Goal: Information Seeking & Learning: Learn about a topic

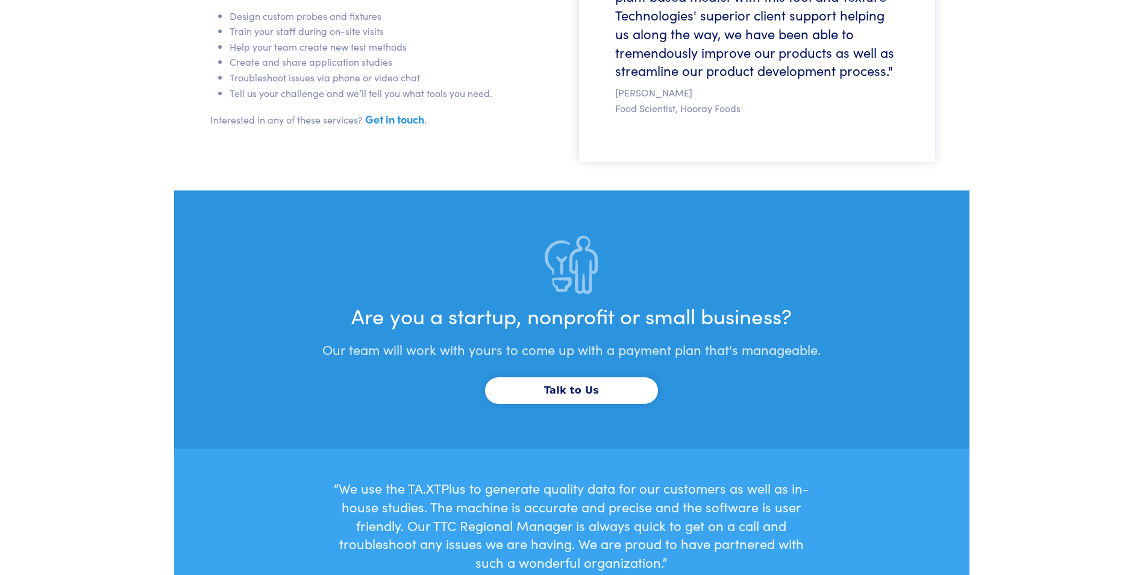
scroll to position [3704, 0]
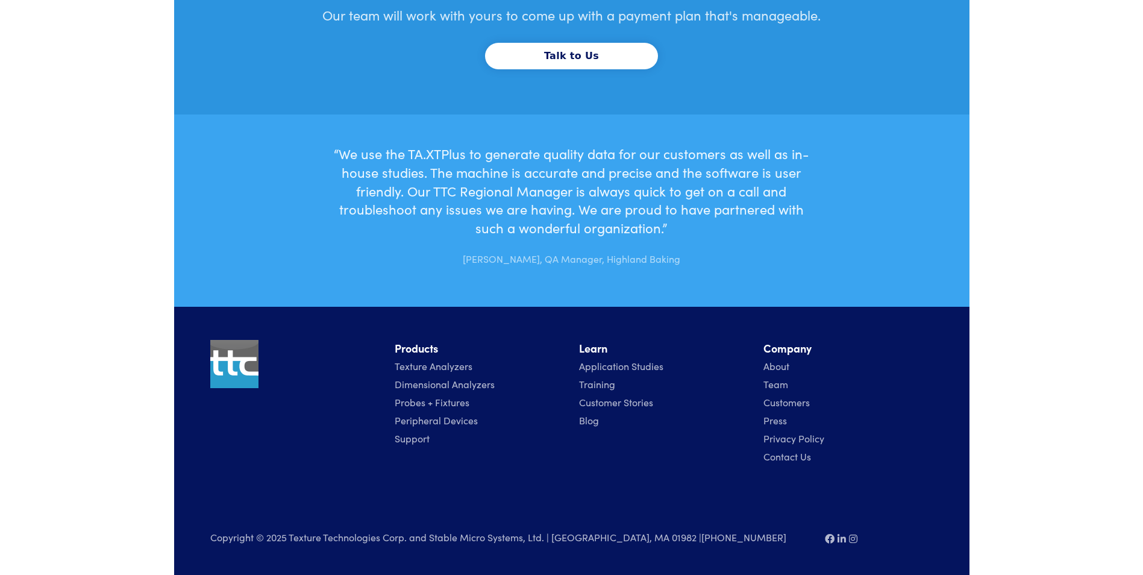
click at [777, 368] on link "About" at bounding box center [776, 365] width 26 height 13
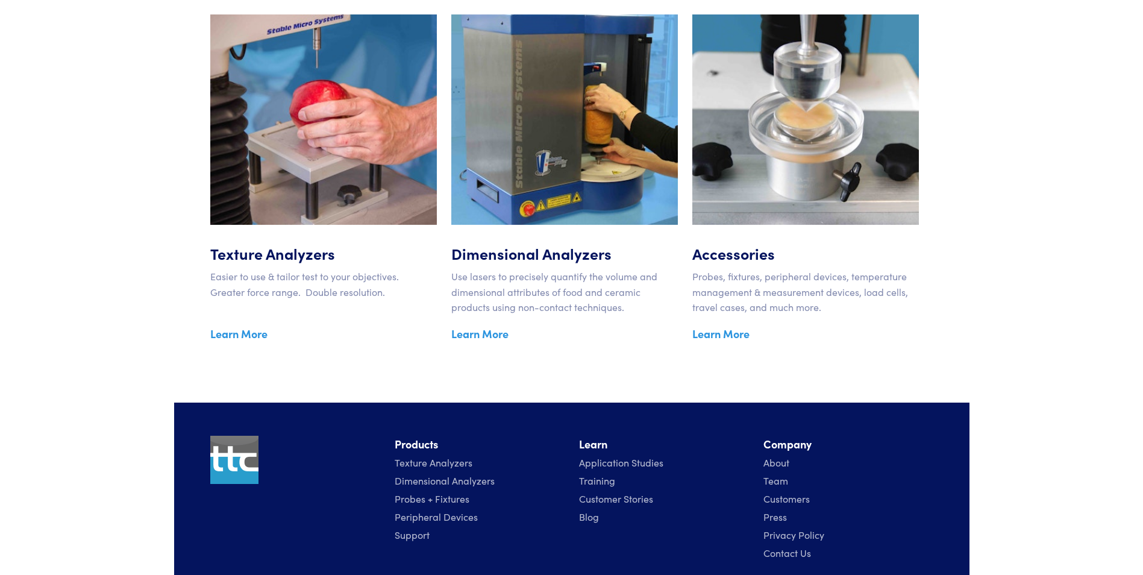
scroll to position [1976, 0]
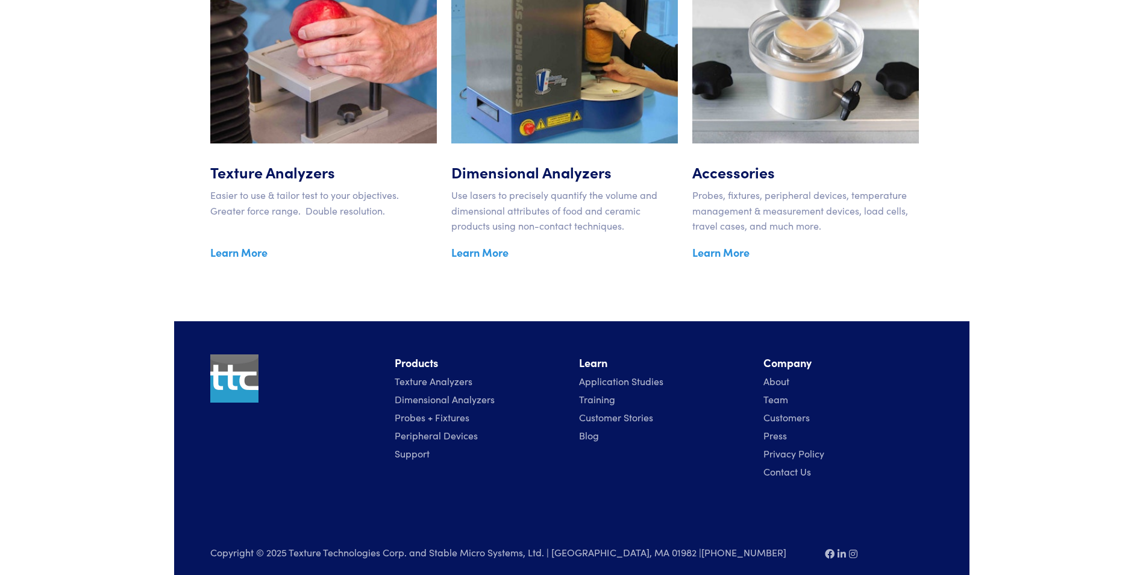
click at [770, 392] on link "Team" at bounding box center [775, 398] width 25 height 13
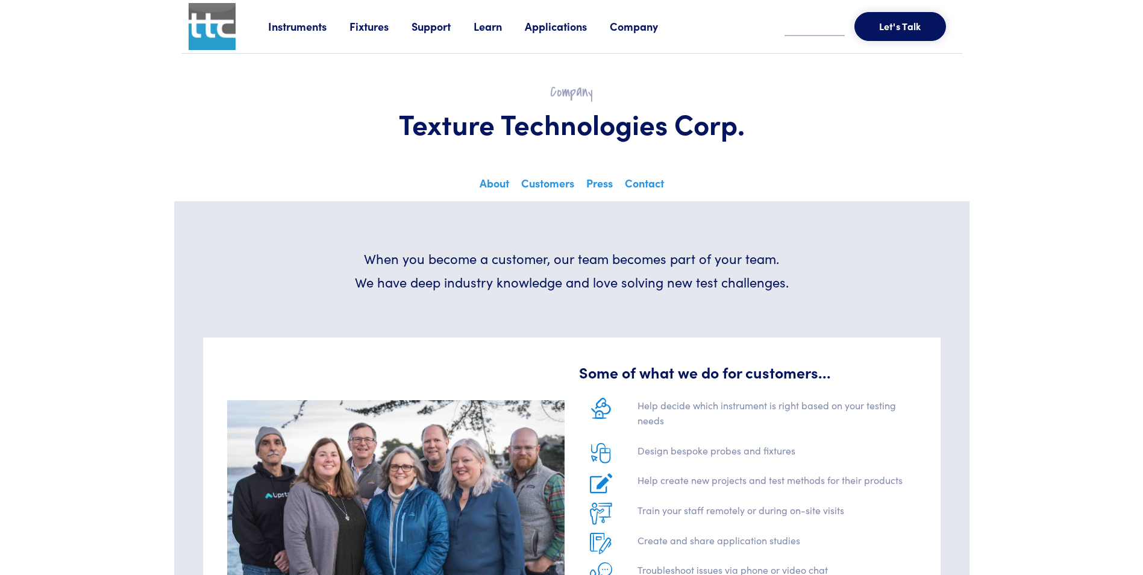
click at [629, 27] on link "Company" at bounding box center [645, 26] width 71 height 15
click at [246, 84] on link "About" at bounding box center [236, 81] width 37 height 21
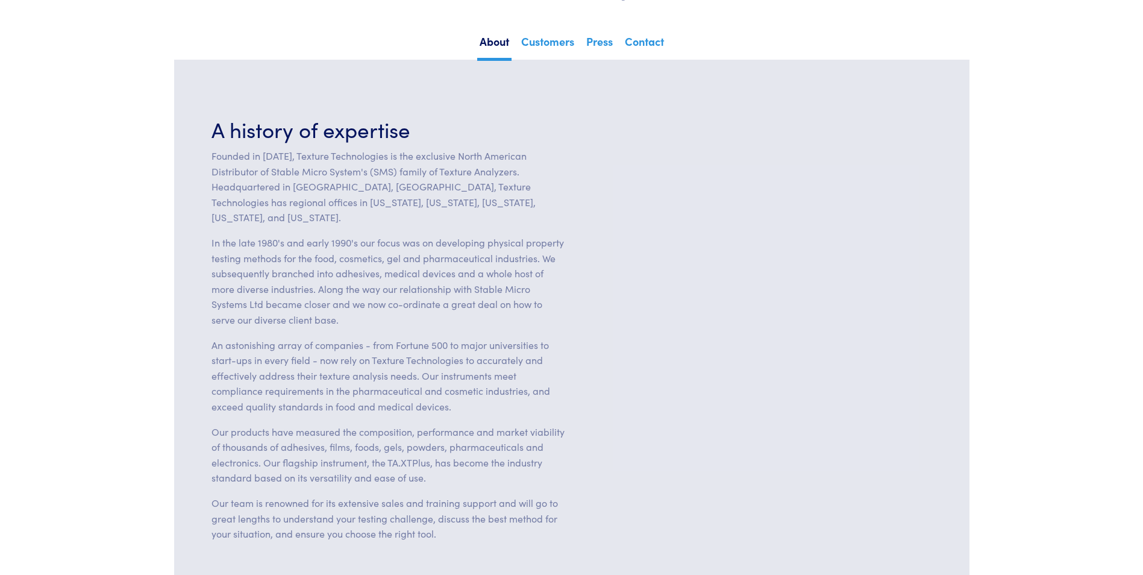
scroll to position [121, 0]
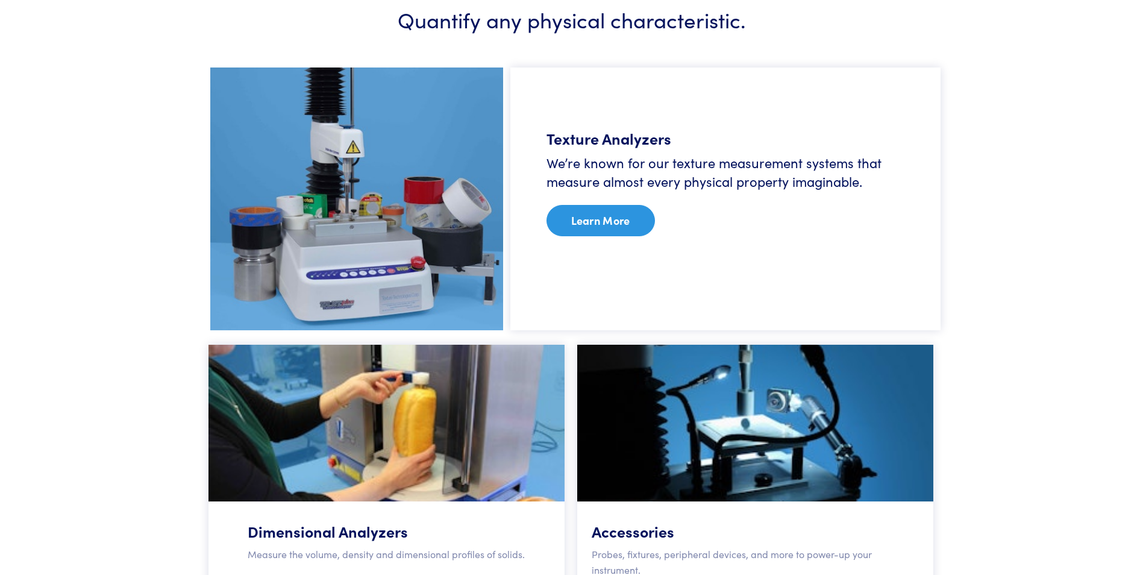
scroll to position [783, 0]
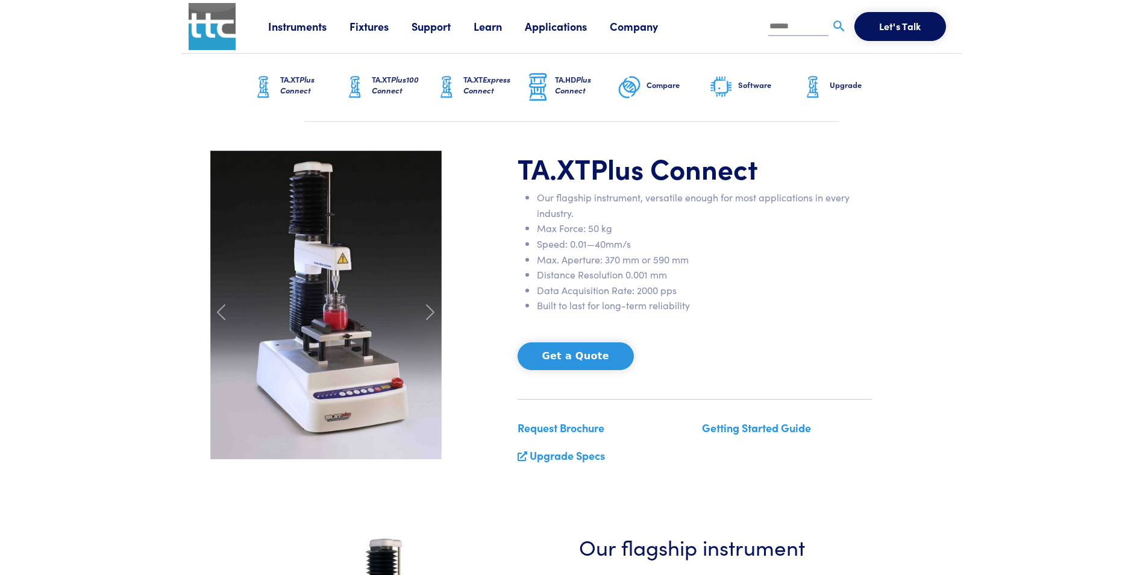
click at [302, 86] on span "Plus Connect" at bounding box center [297, 85] width 34 height 22
click at [570, 432] on link "Request Brochure" at bounding box center [561, 427] width 87 height 15
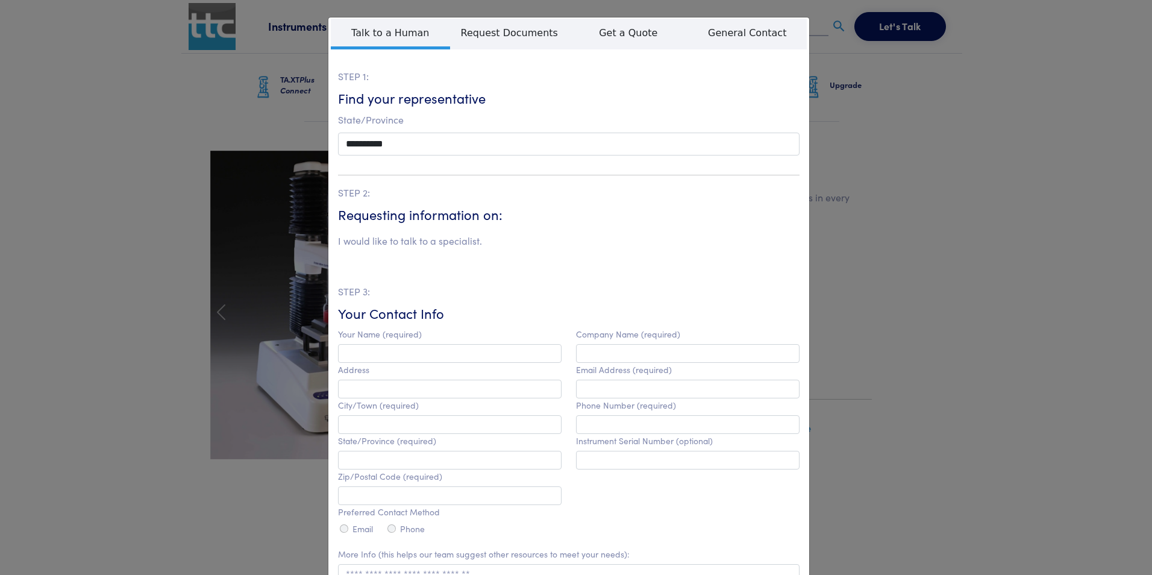
click at [897, 109] on div "**********" at bounding box center [576, 287] width 1152 height 575
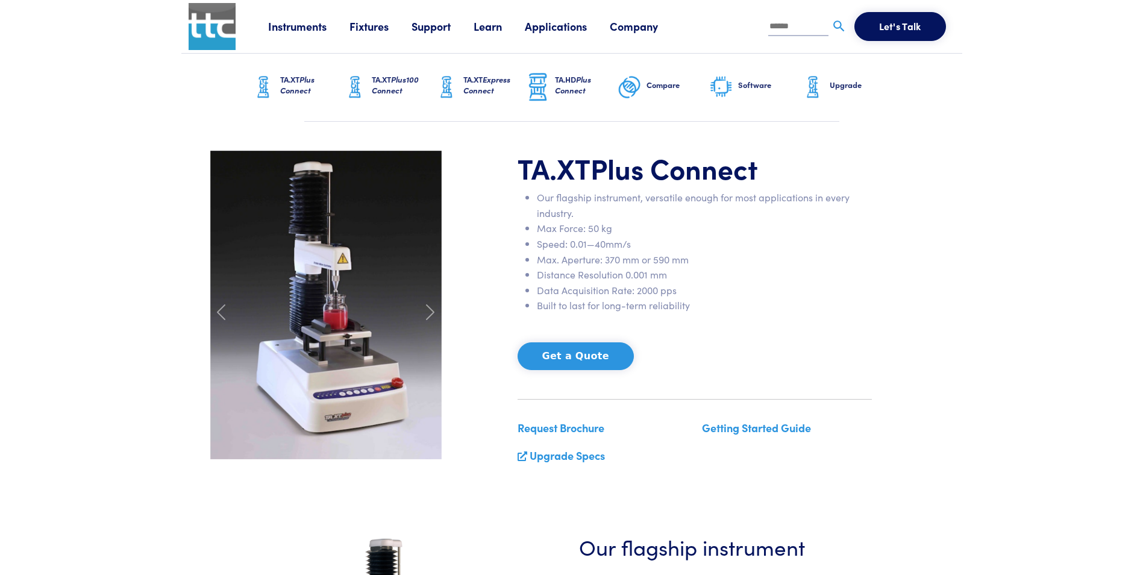
click at [876, 80] on h6 "Upgrade" at bounding box center [861, 85] width 63 height 11
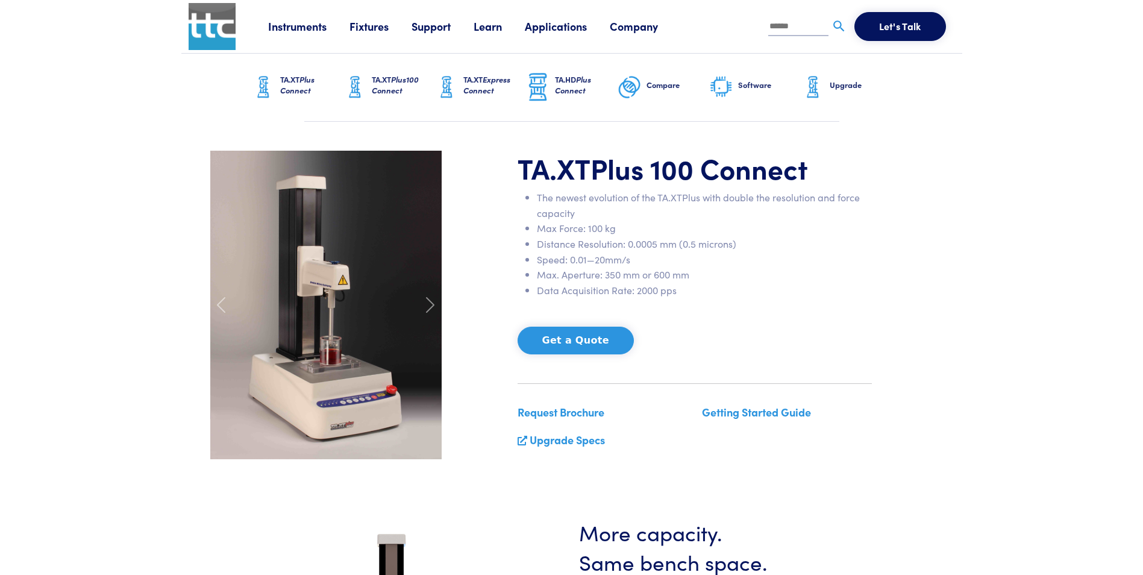
click at [229, 23] on img at bounding box center [212, 26] width 47 height 47
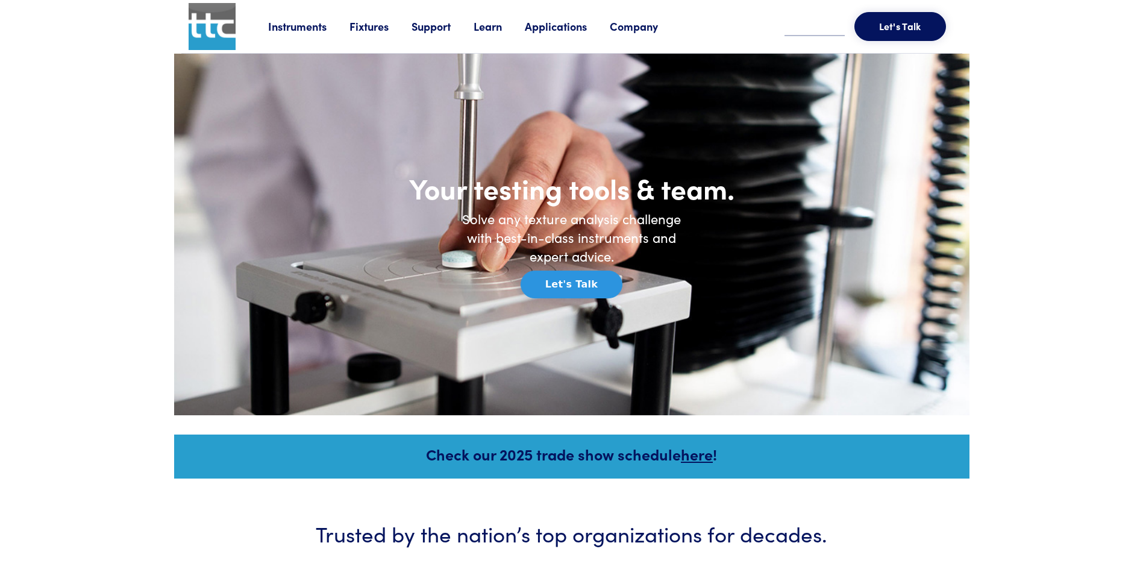
click at [636, 23] on link "Company" at bounding box center [645, 26] width 71 height 15
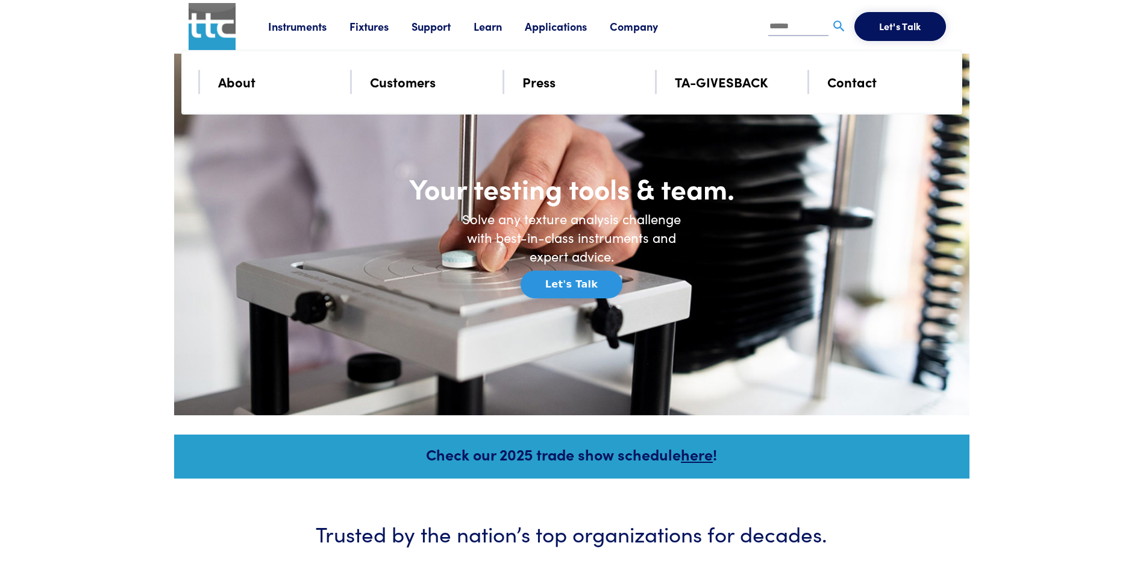
click at [246, 86] on link "About" at bounding box center [236, 81] width 37 height 21
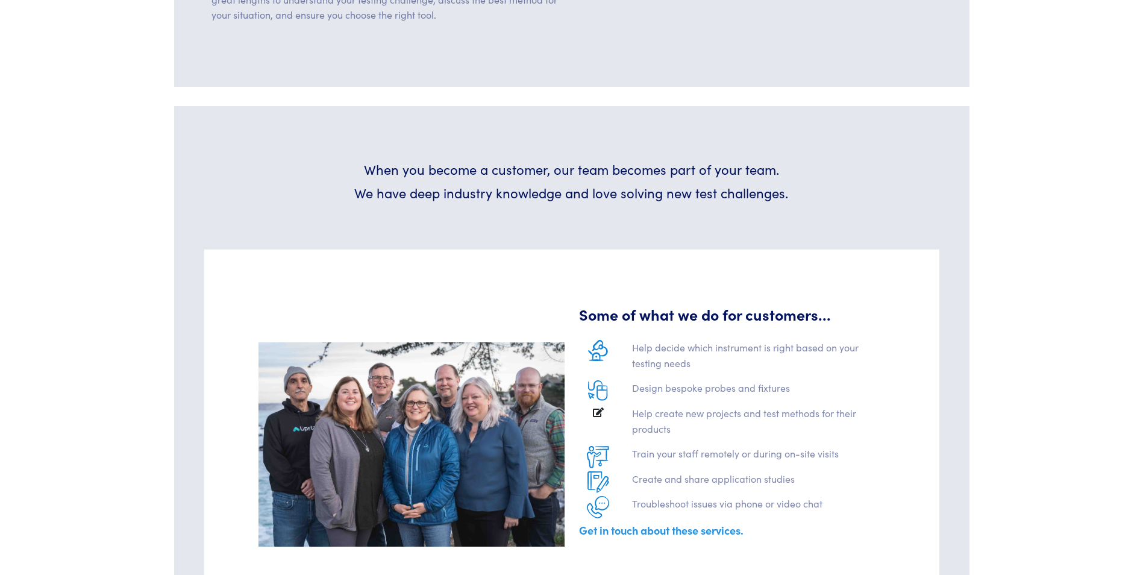
scroll to position [663, 0]
